Goal: Register for event/course

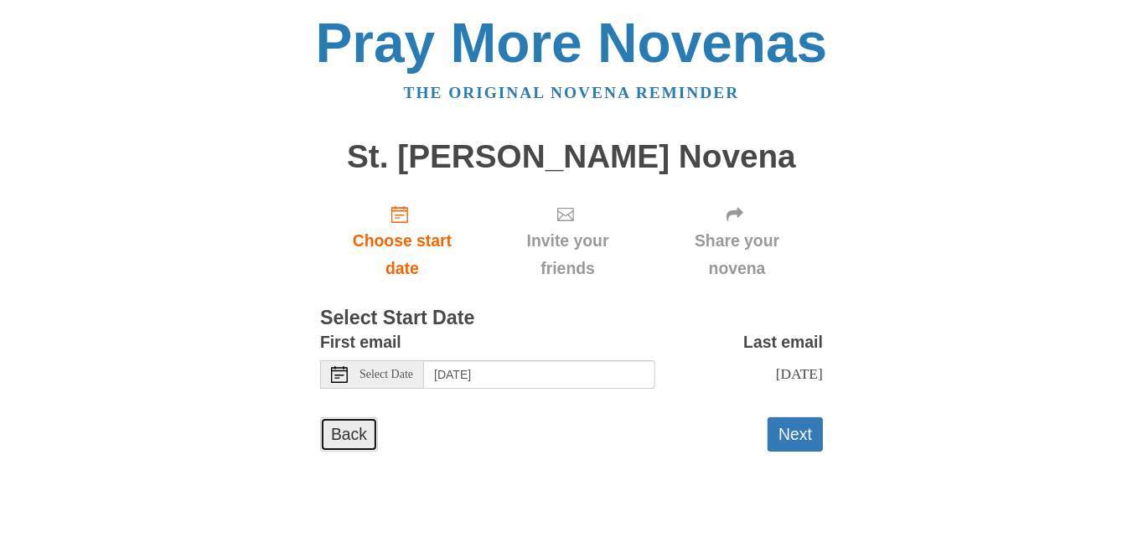
click at [360, 422] on link "Back" at bounding box center [349, 434] width 58 height 34
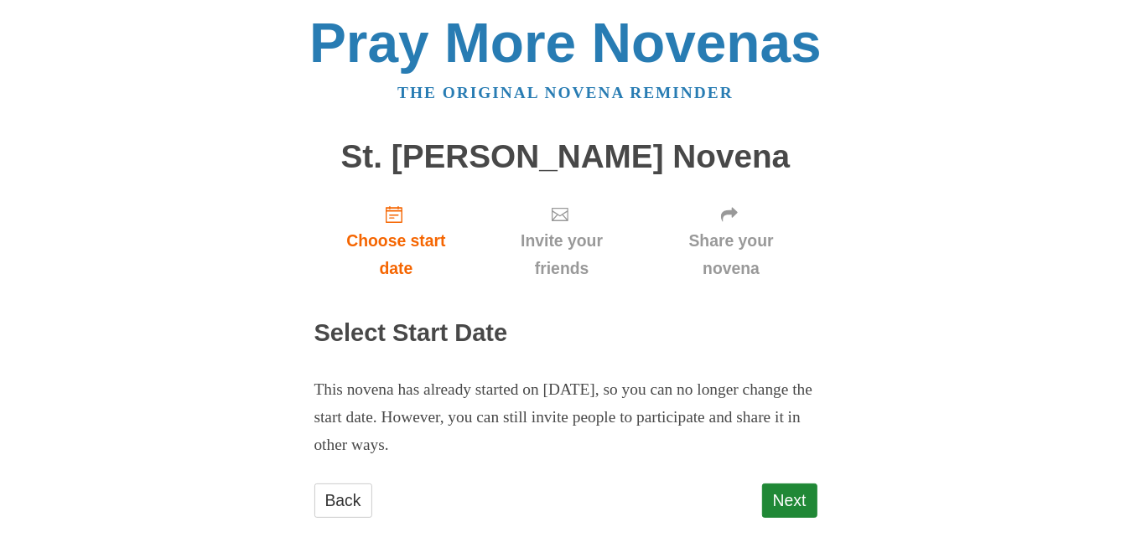
scroll to position [13, 0]
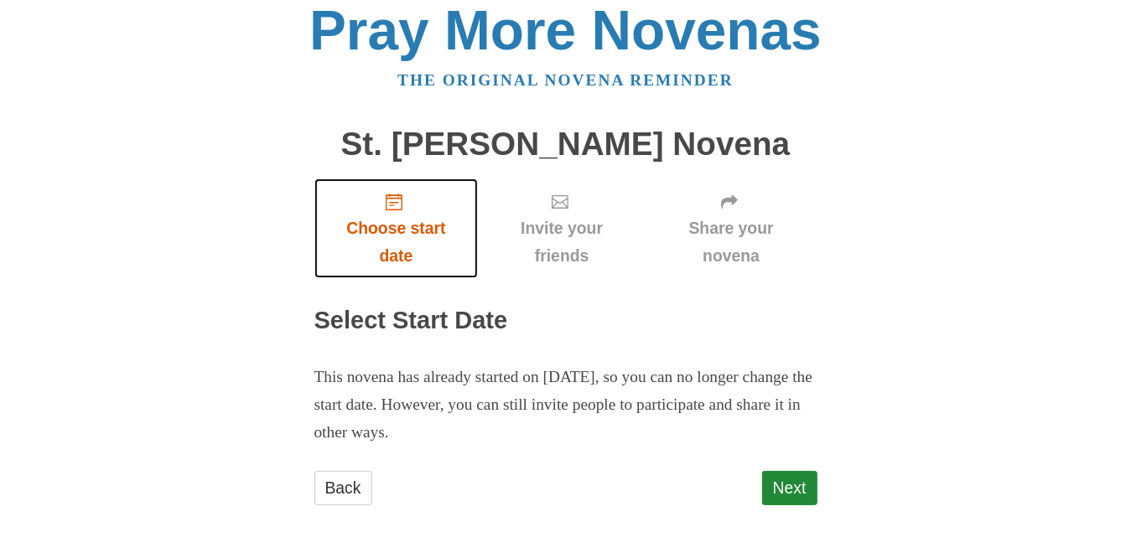
click at [404, 232] on span "Choose start date" at bounding box center [396, 242] width 131 height 55
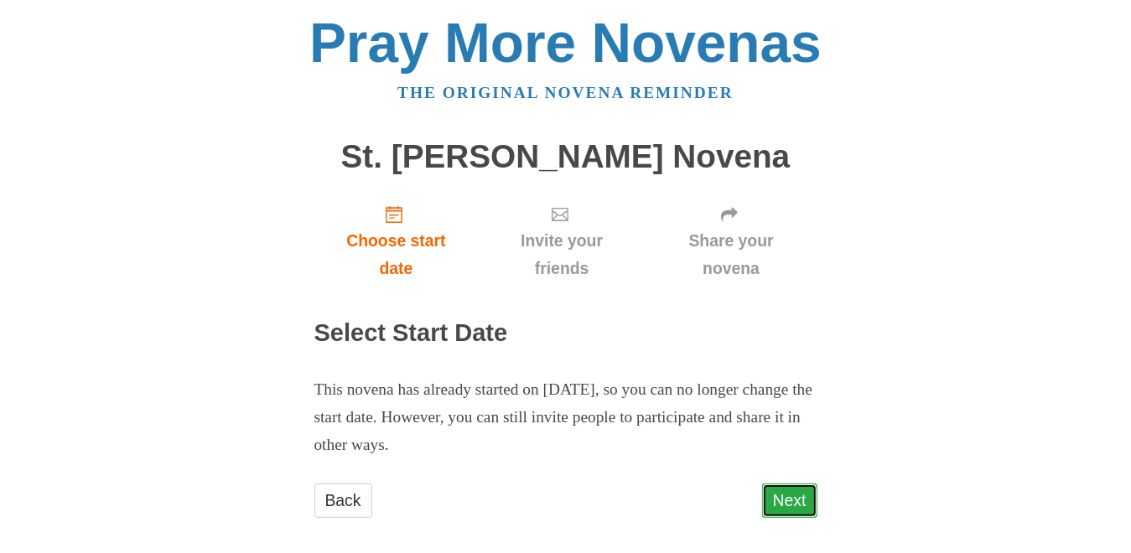
click at [792, 496] on link "Next" at bounding box center [789, 501] width 55 height 34
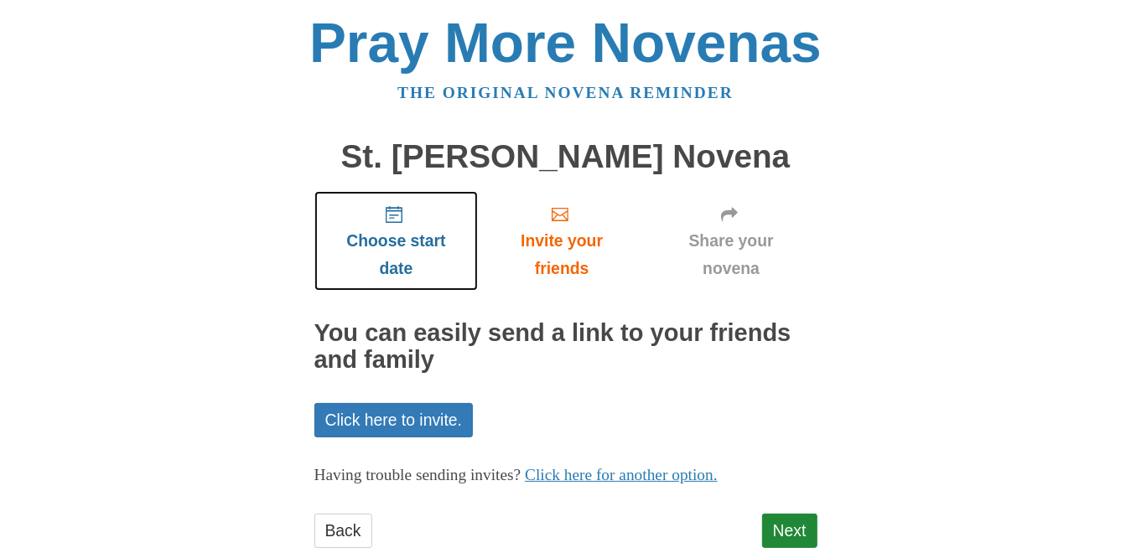
click at [396, 216] on icon "Choose start date" at bounding box center [394, 214] width 17 height 17
